Goal: Task Accomplishment & Management: Complete application form

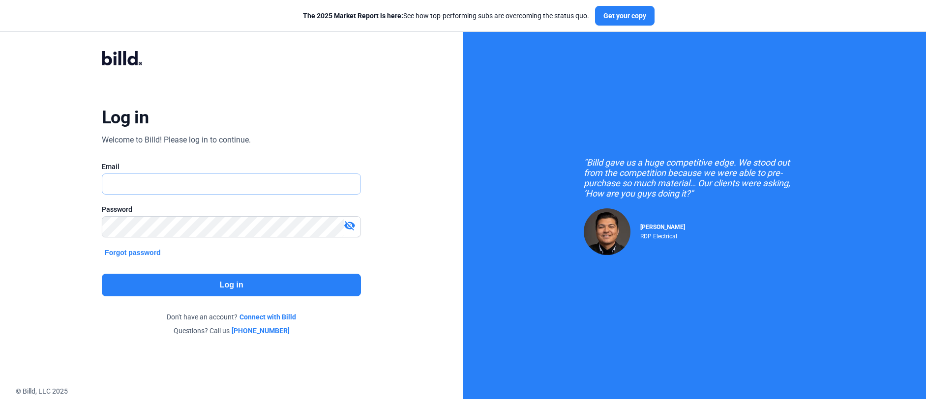
type input "[PERSON_NAME][EMAIL_ADDRESS][PERSON_NAME][DOMAIN_NAME]"
click at [232, 289] on button "Log in" at bounding box center [231, 285] width 259 height 23
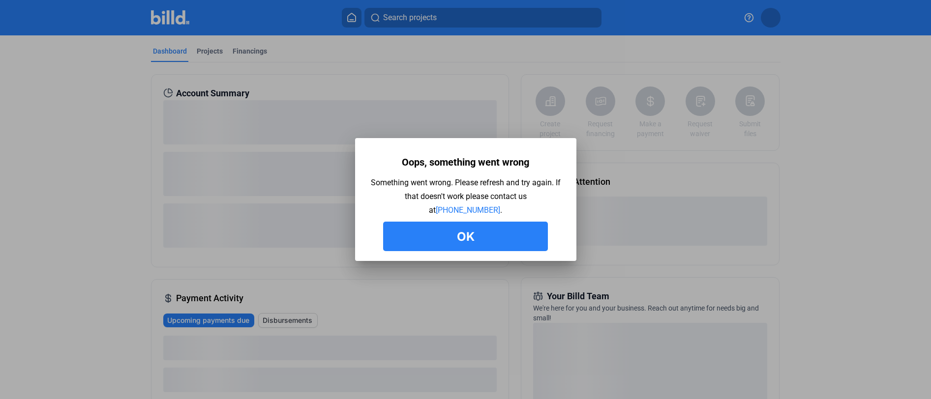
click at [467, 245] on button "Ok" at bounding box center [465, 237] width 165 height 30
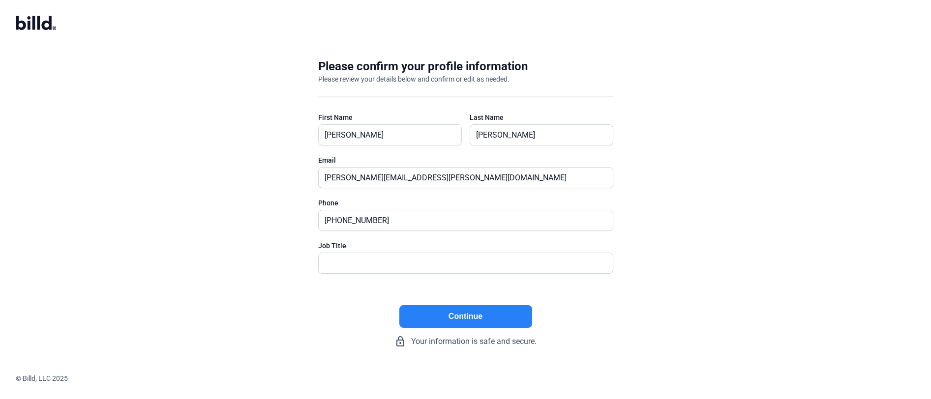
click at [459, 316] on button "Continue" at bounding box center [465, 316] width 133 height 23
click at [454, 268] on input "text" at bounding box center [466, 263] width 294 height 20
type input "CEO"
click at [466, 304] on div "Please confirm your profile information Please review your details below and co…" at bounding box center [465, 203] width 327 height 321
click at [466, 312] on button "Continue" at bounding box center [465, 316] width 133 height 23
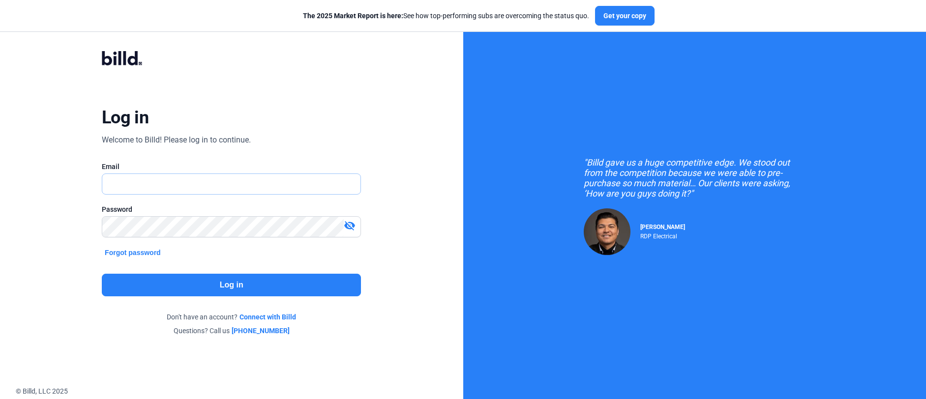
type input "[PERSON_NAME][EMAIL_ADDRESS][PERSON_NAME][DOMAIN_NAME]"
click at [235, 287] on button "Log in" at bounding box center [231, 285] width 259 height 23
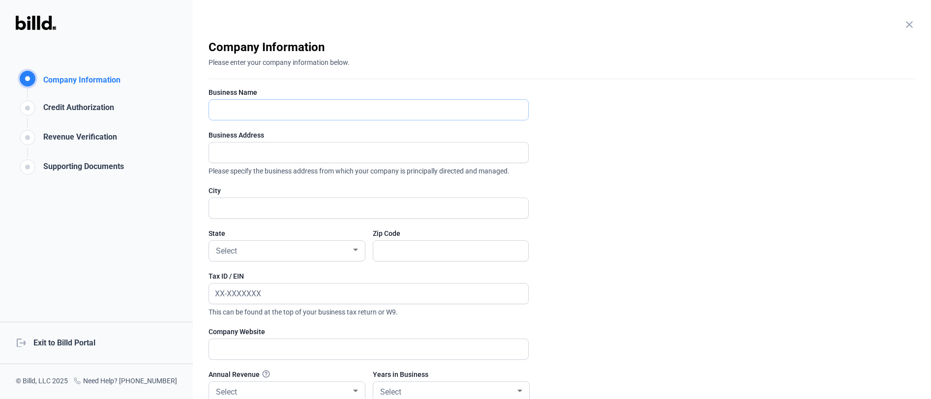
click at [301, 117] on input "text" at bounding box center [363, 110] width 308 height 20
type input "Test"
click at [292, 151] on input "text" at bounding box center [363, 153] width 308 height 20
type input "10430 HIGHLAND MANOR DRIVE"
type input "TAMPA"
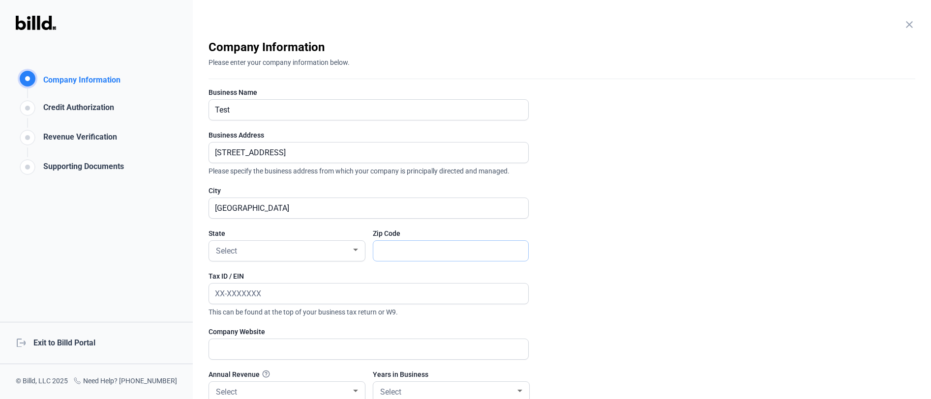
type input "33610"
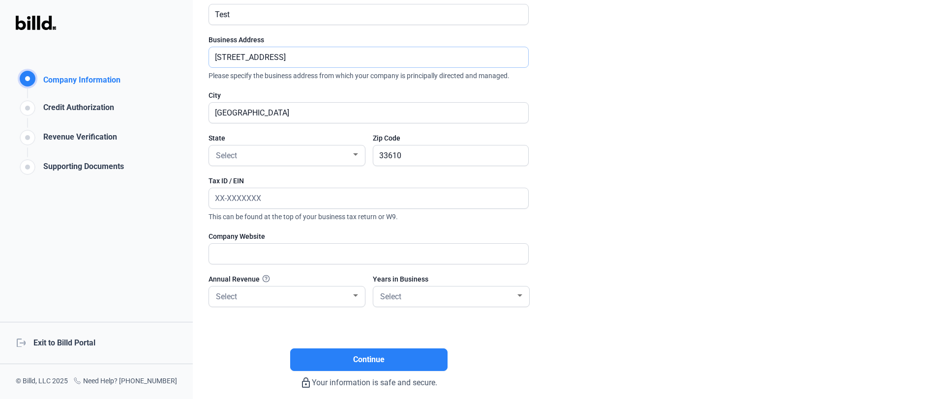
scroll to position [113, 0]
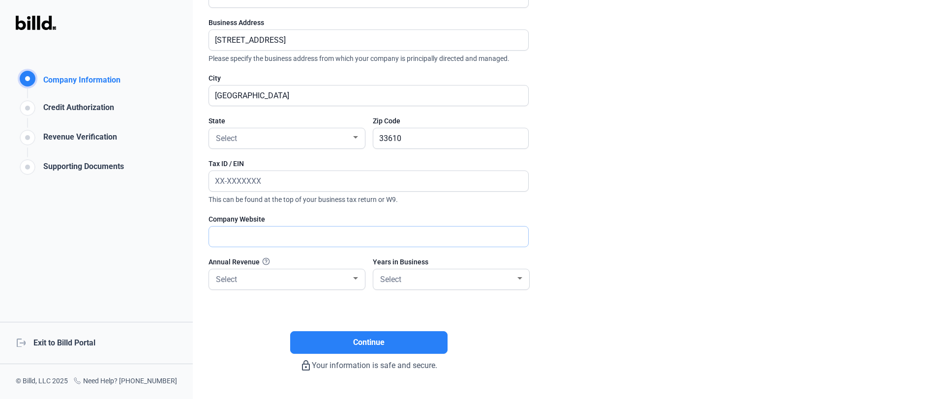
click at [281, 243] on input "text" at bounding box center [363, 237] width 308 height 20
type input ".com"
click at [277, 282] on div "Select" at bounding box center [282, 279] width 137 height 14
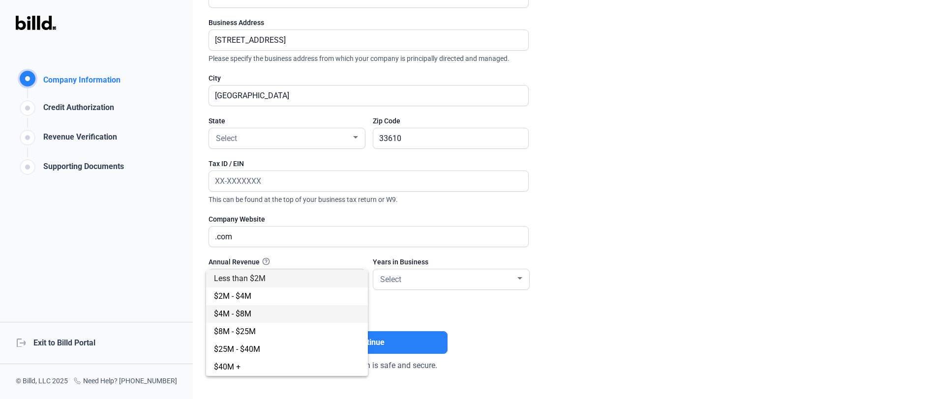
click at [268, 316] on span "$4M - $8M" at bounding box center [287, 314] width 146 height 18
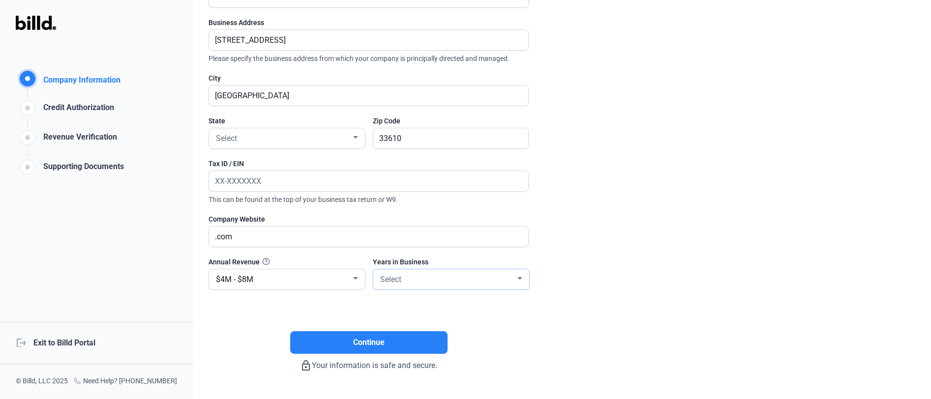
click at [422, 283] on div "Select" at bounding box center [446, 279] width 137 height 14
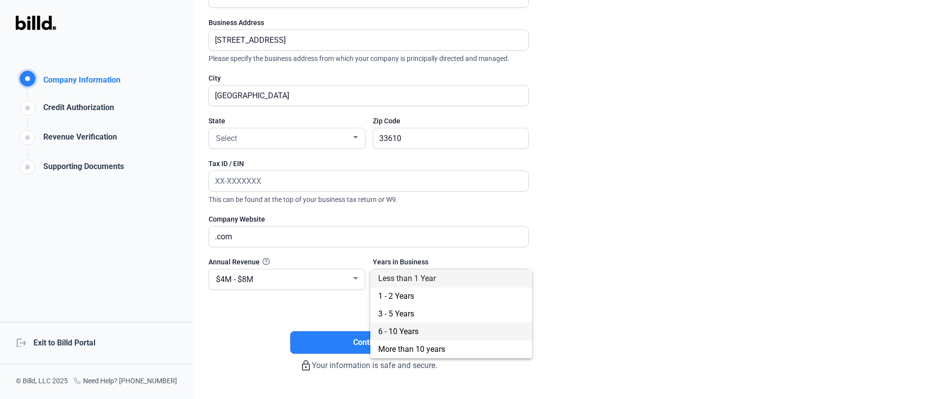
click at [422, 332] on span "6 - 10 Years" at bounding box center [451, 332] width 146 height 18
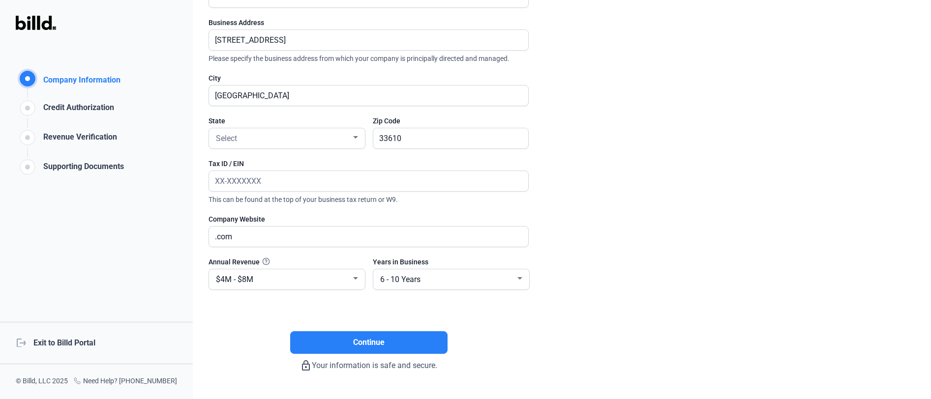
click at [84, 109] on div "Credit Authorization" at bounding box center [76, 110] width 75 height 16
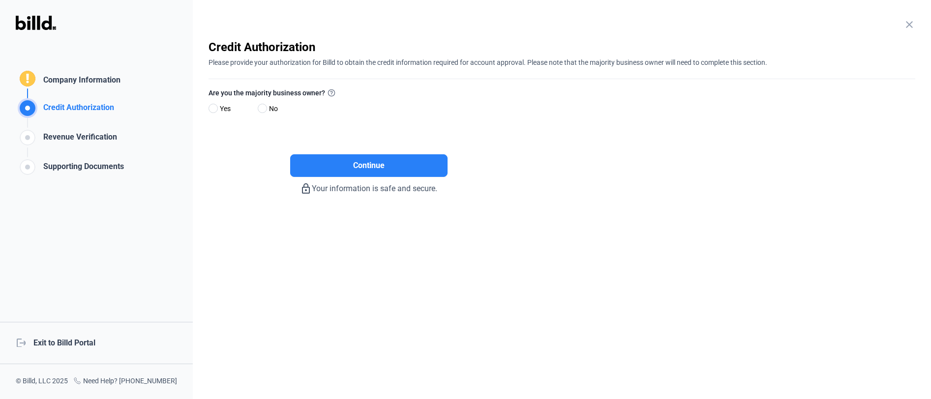
scroll to position [0, 0]
click at [263, 109] on span at bounding box center [262, 108] width 9 height 9
click at [263, 109] on input "No" at bounding box center [261, 108] width 7 height 7
radio input "true"
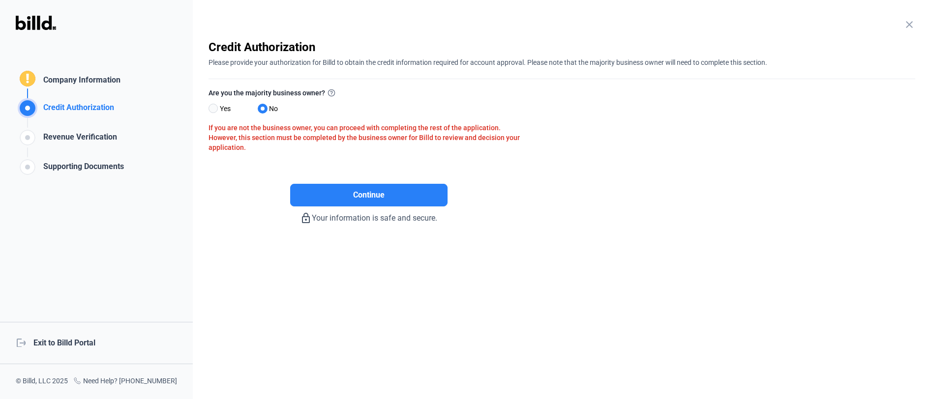
click at [216, 108] on span at bounding box center [213, 108] width 9 height 9
click at [216, 108] on input "Yes" at bounding box center [212, 108] width 7 height 7
radio input "true"
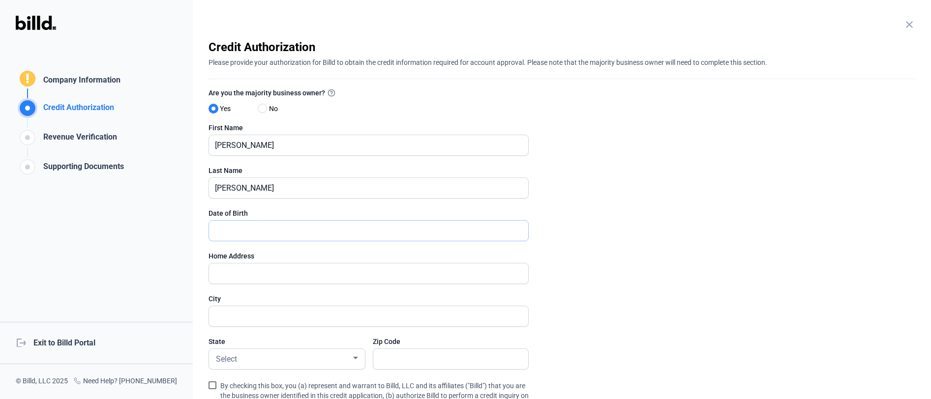
click at [273, 227] on input "text" at bounding box center [363, 231] width 308 height 20
type input "11/20/1986"
click at [262, 273] on input "text" at bounding box center [368, 274] width 319 height 20
type input "10430 HIGHLAND MANOR DRIVE"
type input "TAMPA"
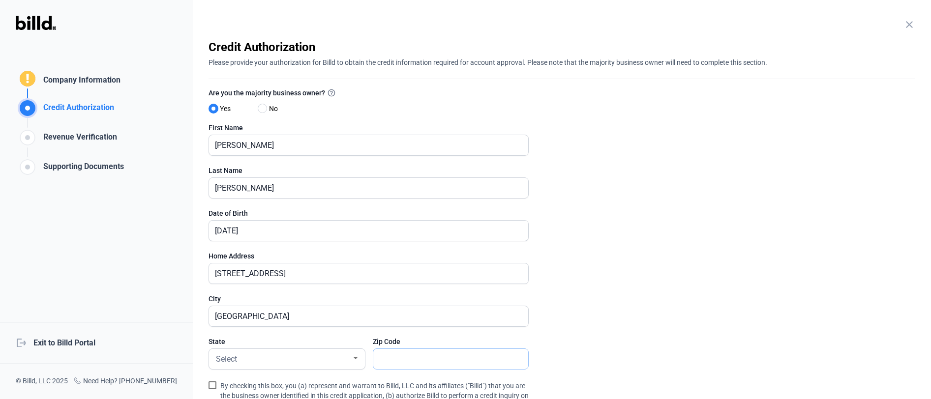
type input "33610"
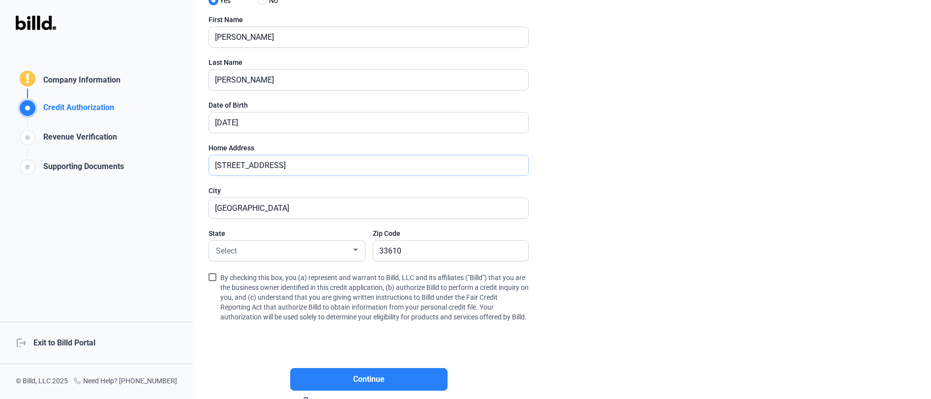
scroll to position [112, 0]
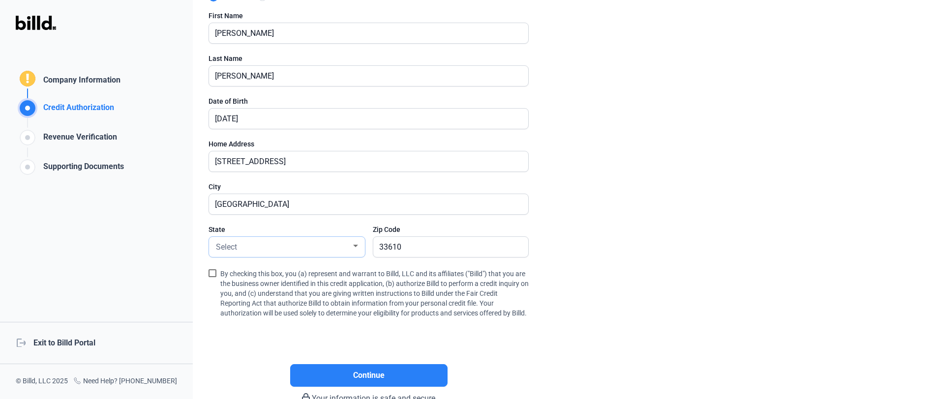
click at [244, 252] on div "Select" at bounding box center [282, 247] width 137 height 14
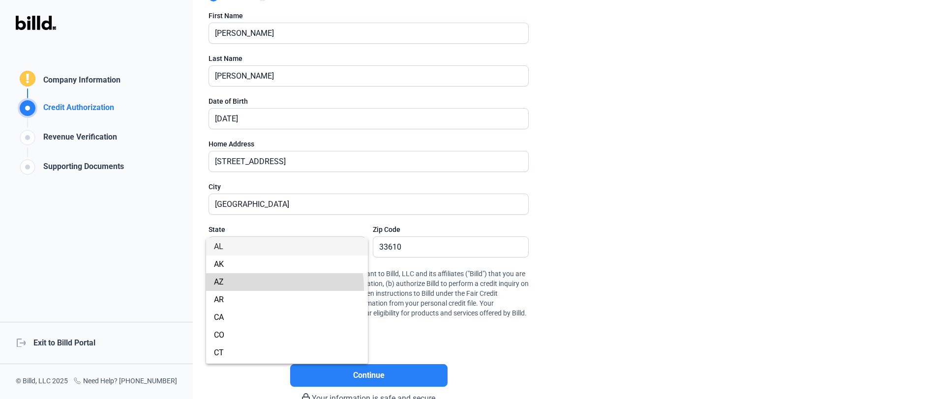
click at [253, 289] on span "AZ" at bounding box center [287, 282] width 146 height 18
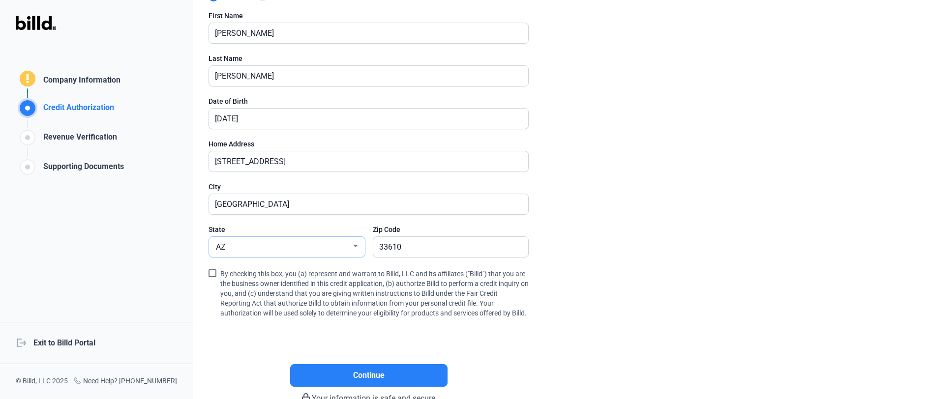
scroll to position [181, 0]
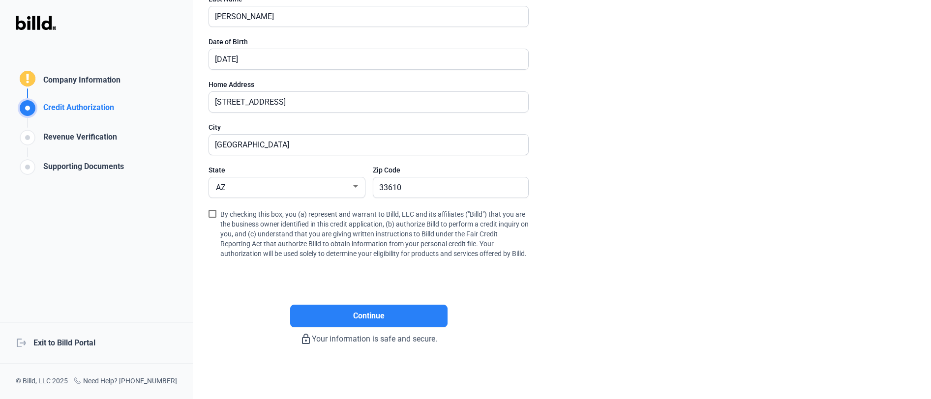
click at [211, 210] on span at bounding box center [213, 214] width 8 height 8
click at [0, 0] on input "By checking this box, you (a) represent and warrant to Billd, LLC and its affil…" at bounding box center [0, 0] width 0 height 0
click at [317, 324] on button "Continue" at bounding box center [368, 316] width 157 height 23
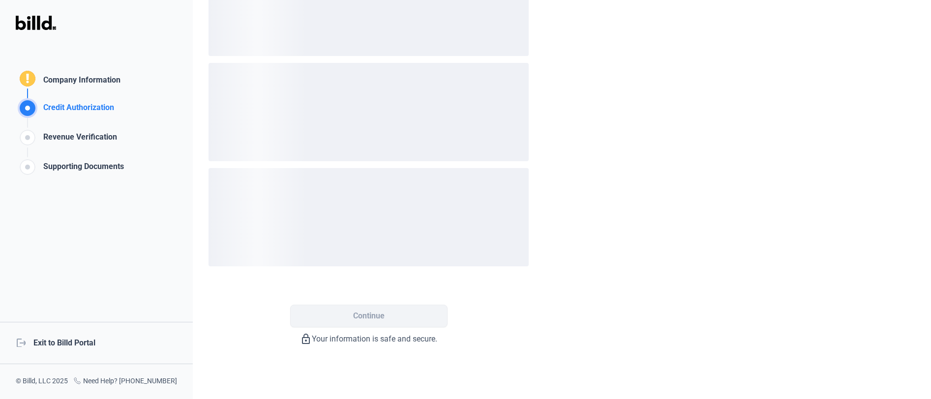
scroll to position [0, 0]
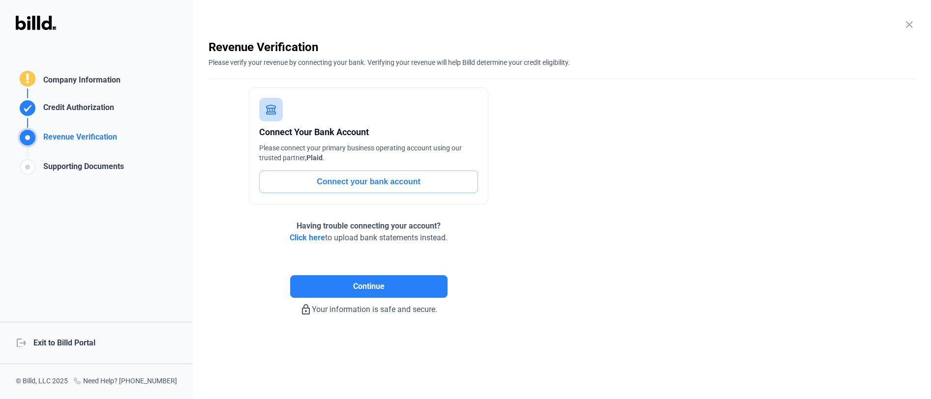
drag, startPoint x: 124, startPoint y: 108, endPoint x: 42, endPoint y: 80, distance: 87.0
click at [42, 80] on div "Company Information Credit Authorization Revenue Verification Supporting Docume…" at bounding box center [70, 123] width 108 height 108
click at [94, 137] on div "Revenue Verification" at bounding box center [78, 139] width 78 height 16
click at [90, 79] on div "Company Information" at bounding box center [79, 81] width 81 height 14
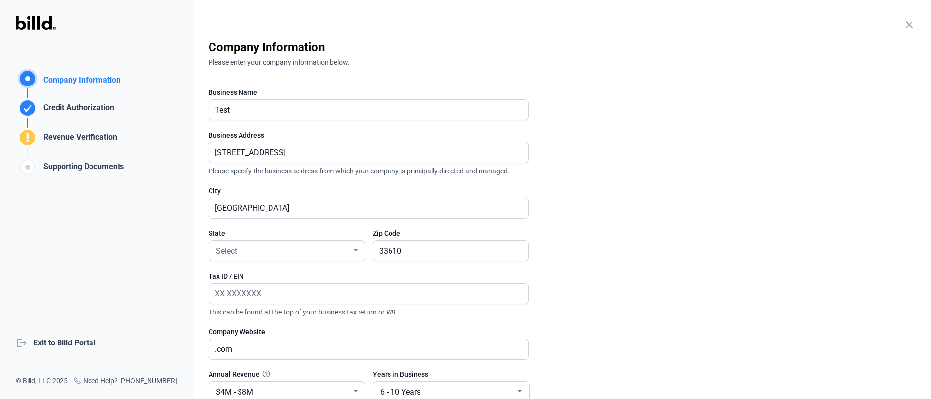
scroll to position [139, 0]
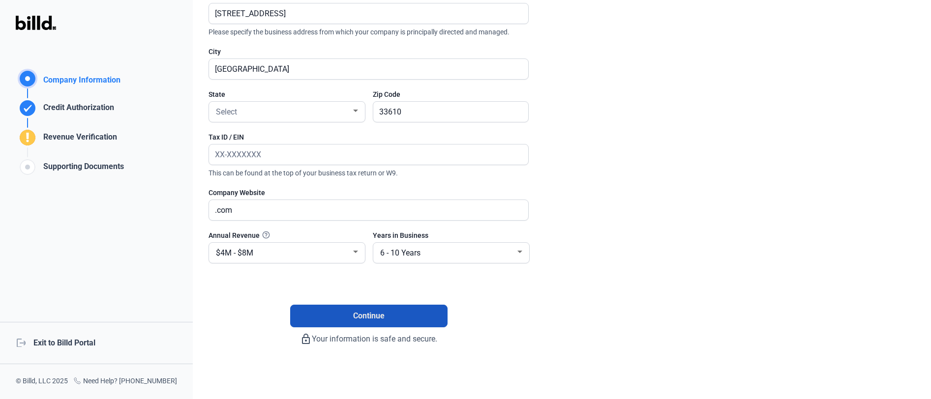
click at [363, 313] on span "Continue" at bounding box center [368, 316] width 31 height 12
click at [272, 110] on div "Select" at bounding box center [282, 111] width 137 height 14
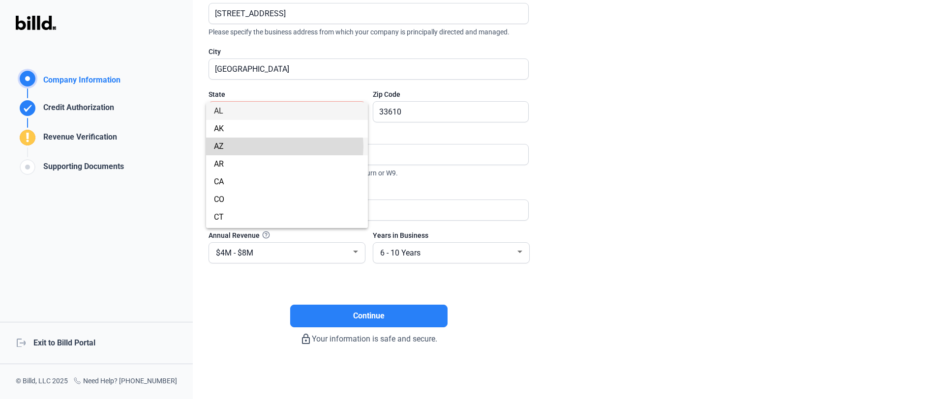
click at [282, 147] on span "AZ" at bounding box center [287, 147] width 146 height 18
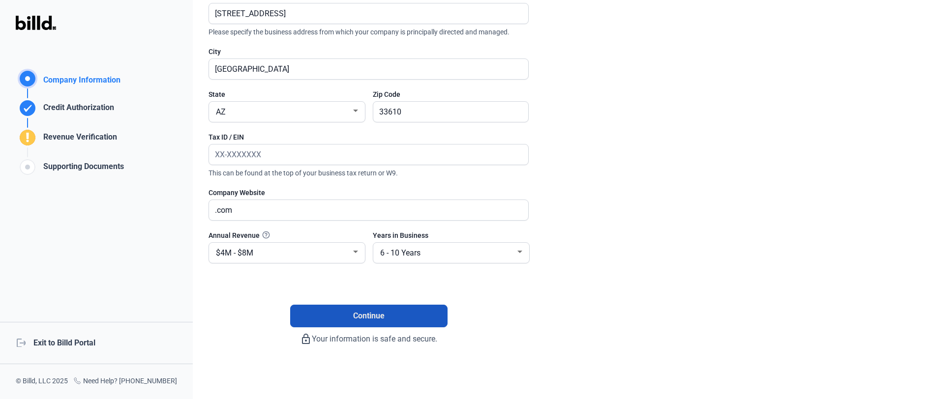
click at [334, 323] on button "Continue" at bounding box center [368, 316] width 157 height 23
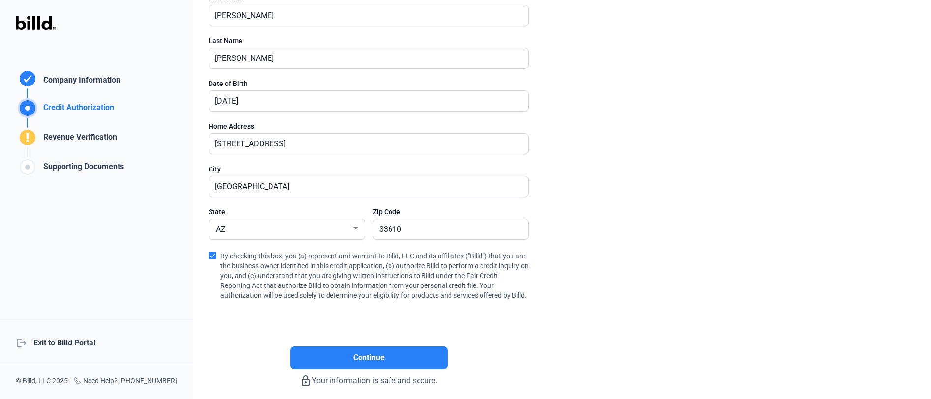
click at [70, 140] on div "Revenue Verification" at bounding box center [78, 139] width 78 height 16
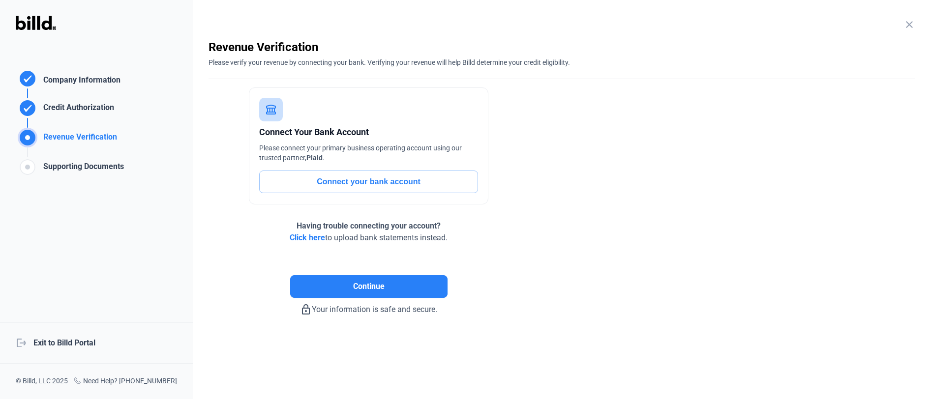
click at [352, 187] on button "Connect your bank account" at bounding box center [368, 182] width 219 height 23
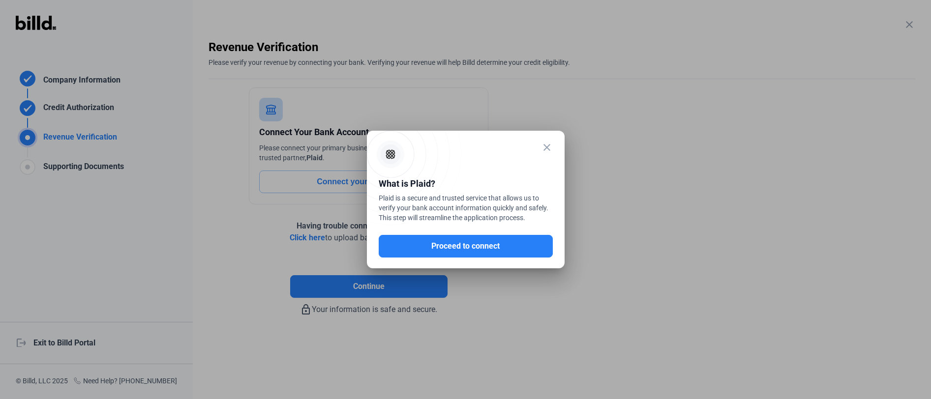
click at [547, 150] on mat-icon "close" at bounding box center [547, 148] width 12 height 12
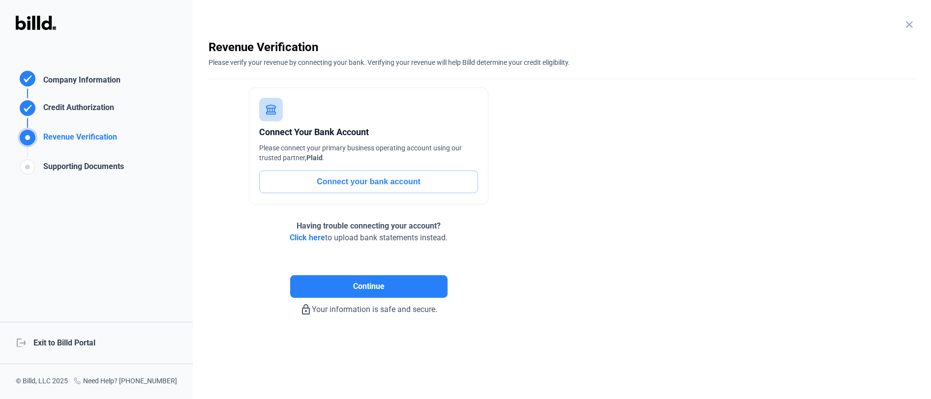
click at [302, 239] on span "Click here" at bounding box center [307, 237] width 35 height 9
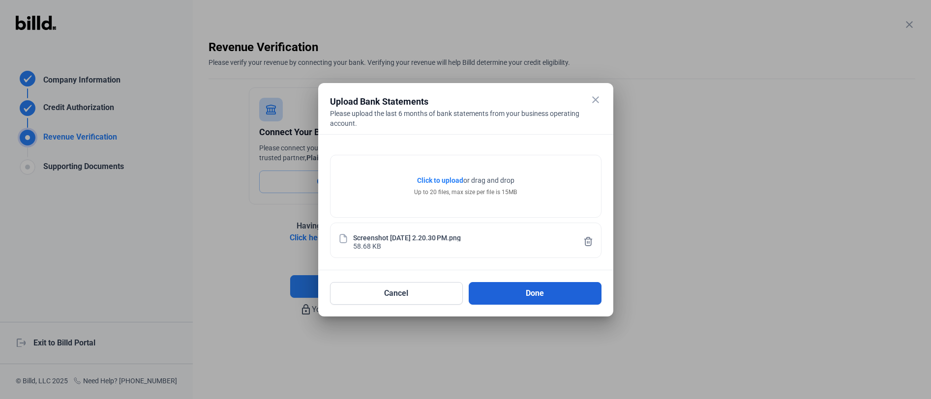
click at [529, 292] on button "Done" at bounding box center [535, 293] width 133 height 23
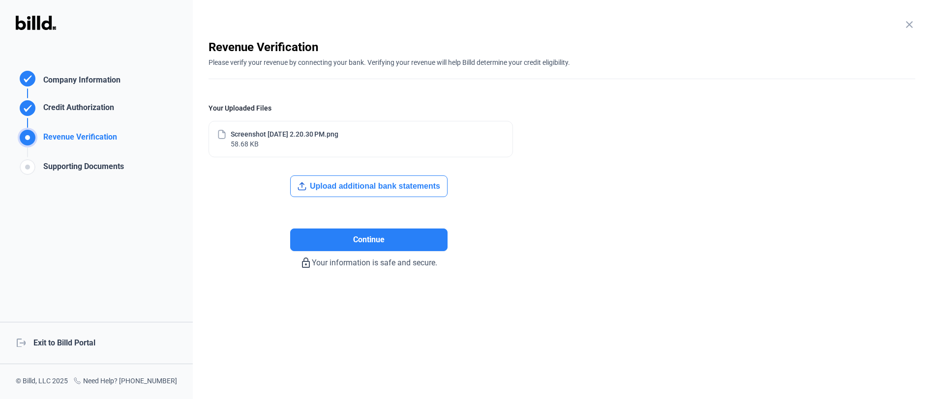
drag, startPoint x: 121, startPoint y: 138, endPoint x: 31, endPoint y: 138, distance: 89.0
click at [31, 138] on div "Revenue Verification" at bounding box center [70, 133] width 108 height 30
click at [352, 231] on button "Continue" at bounding box center [368, 240] width 157 height 23
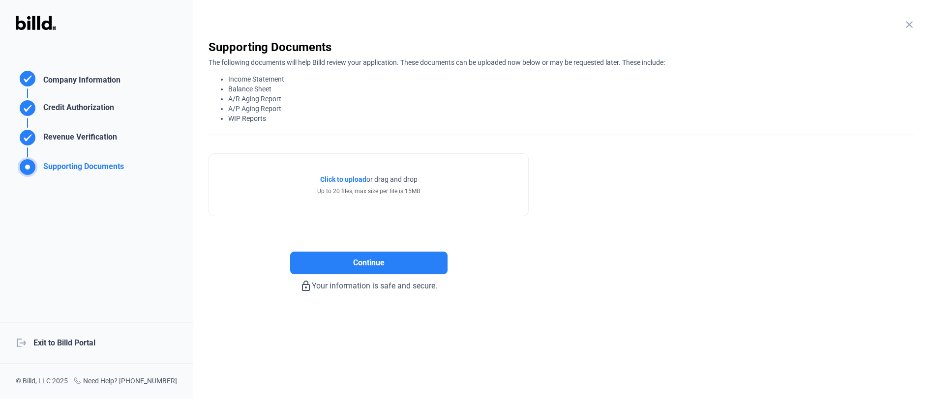
click at [85, 229] on div "Supporting Documents Company Information Credit Authorization Revenue Verificat…" at bounding box center [96, 199] width 193 height 399
click at [369, 264] on span "Continue" at bounding box center [368, 263] width 31 height 12
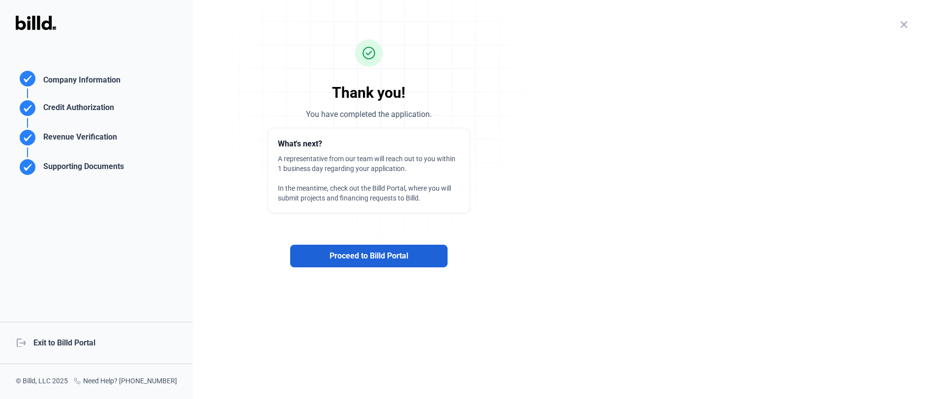
click at [346, 250] on span "Proceed to Billd Portal" at bounding box center [369, 256] width 79 height 12
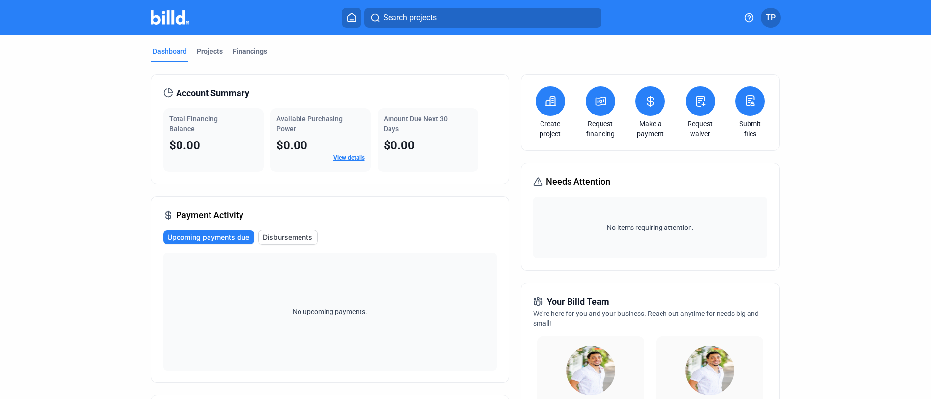
click at [773, 12] on span "TP" at bounding box center [771, 18] width 10 height 12
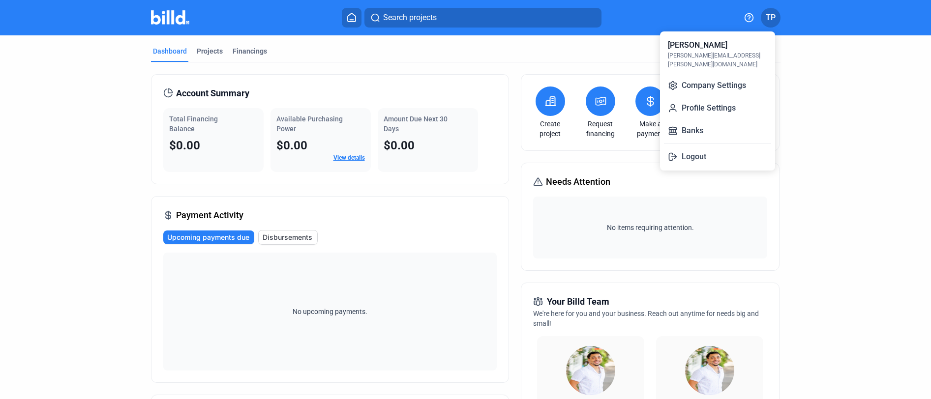
click at [834, 201] on div at bounding box center [465, 199] width 931 height 399
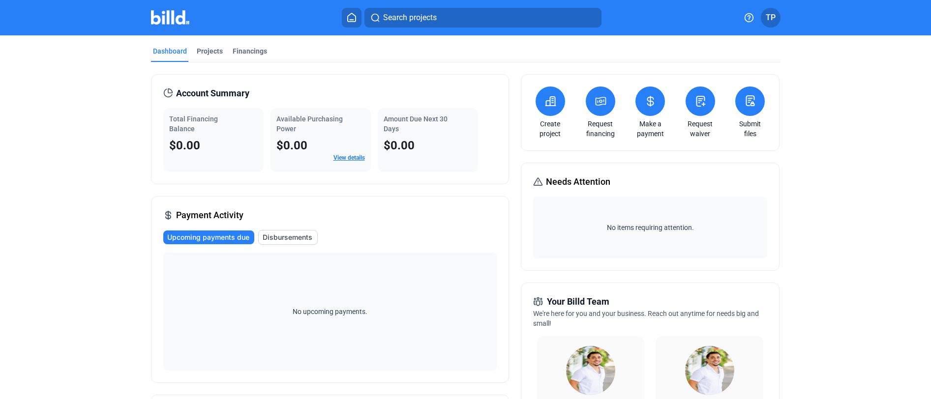
click at [755, 102] on button at bounding box center [750, 102] width 30 height 30
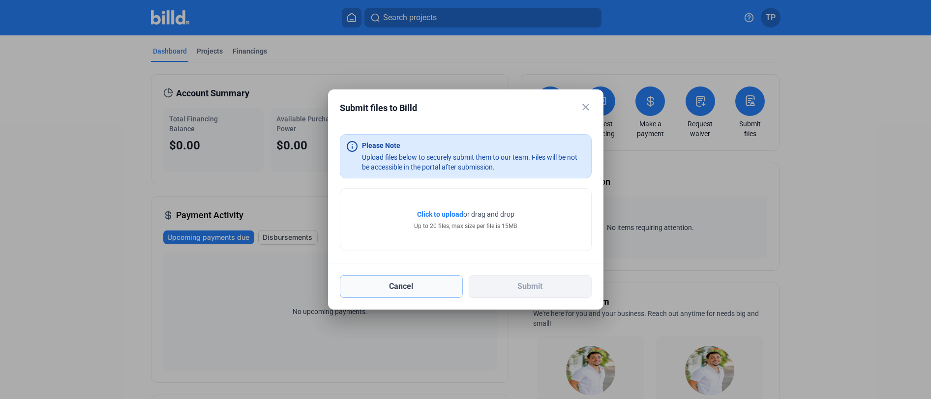
click at [406, 286] on button "Cancel" at bounding box center [401, 286] width 123 height 23
